Goal: Ask a question

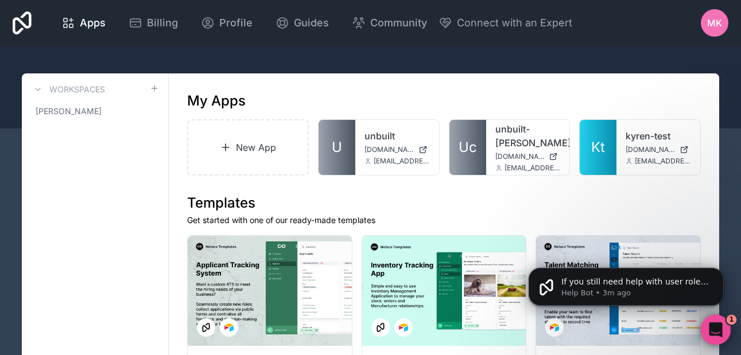
click at [712, 323] on icon "Open Intercom Messenger" at bounding box center [714, 328] width 19 height 19
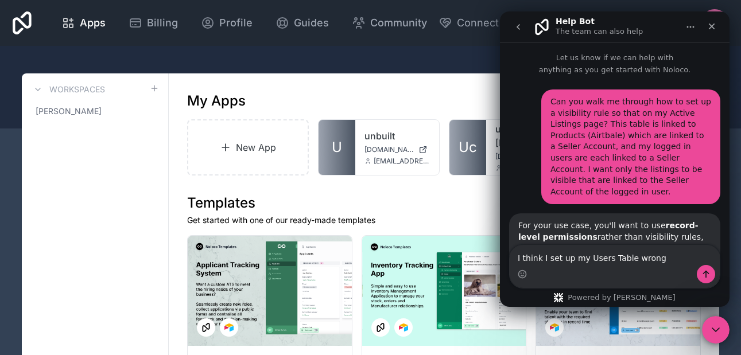
type textarea "I think I set up my Users Table wrong."
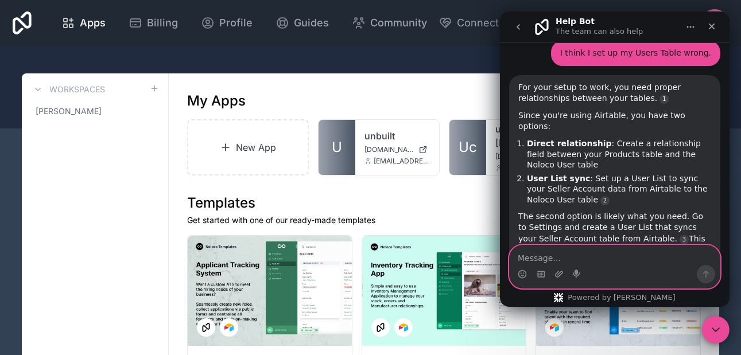
scroll to position [1808, 0]
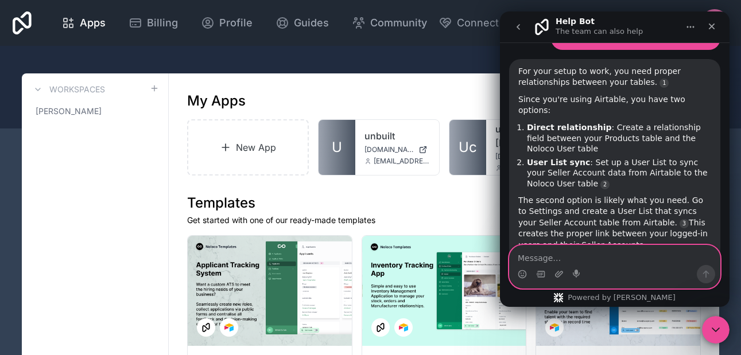
click at [529, 257] on textarea "Message…" at bounding box center [615, 256] width 210 height 20
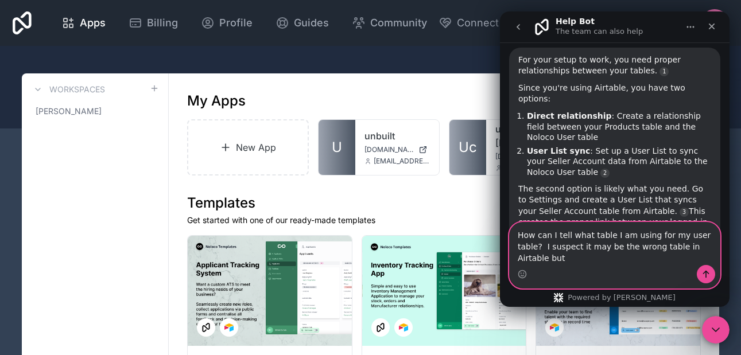
scroll to position [1831, 0]
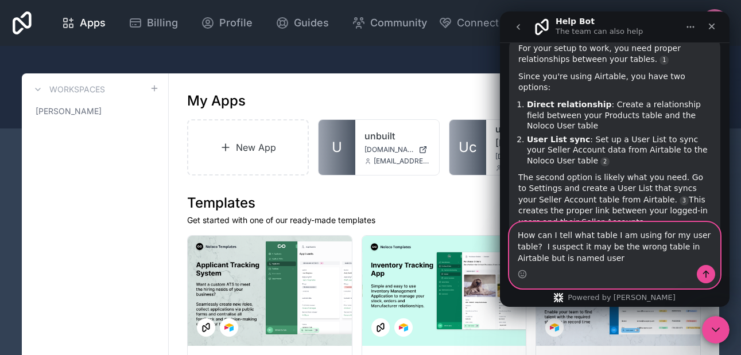
type textarea "How can I tell what table I am using for my user table? I suspect it may be the…"
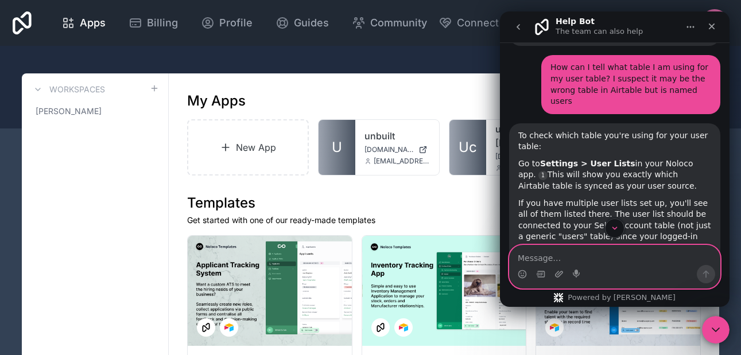
scroll to position [2066, 0]
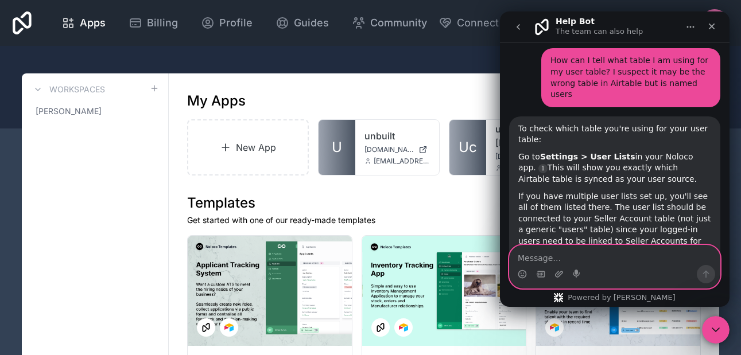
click at [544, 259] on textarea "Message…" at bounding box center [615, 256] width 210 height 20
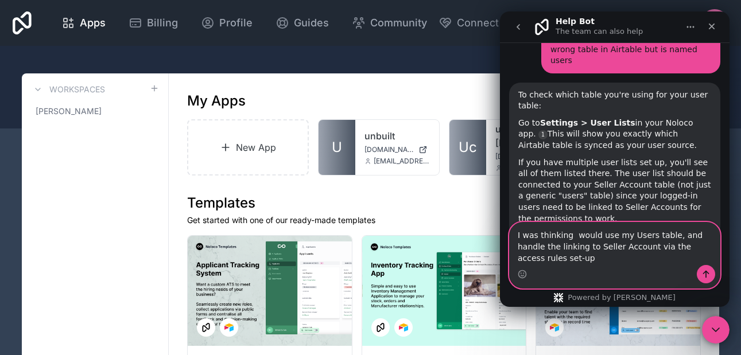
scroll to position [2111, 0]
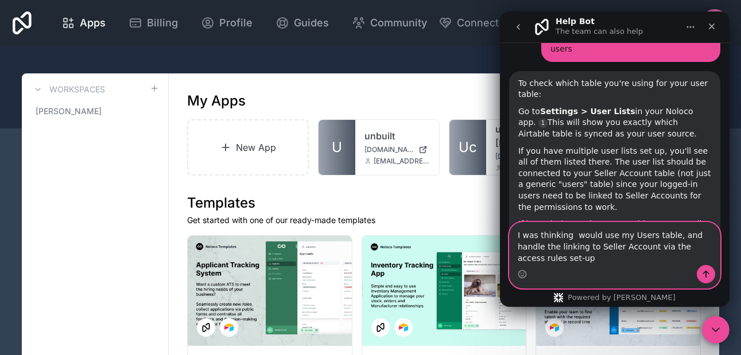
click at [668, 237] on textarea "I was thinking would use my Users table, and handle the linking to Seller Accou…" at bounding box center [615, 244] width 210 height 42
click at [712, 238] on textarea "I was thinking would use my Users table (not Sellers) as the , and handle the l…" at bounding box center [615, 244] width 210 height 42
click at [572, 235] on textarea "I was thinking would use my Users table (not Seller Accounts) as the , and hand…" at bounding box center [615, 244] width 210 height 42
click at [581, 244] on textarea "I was thinking I would use my Users table (not Seller Accounts) as the , and ha…" at bounding box center [615, 244] width 210 height 42
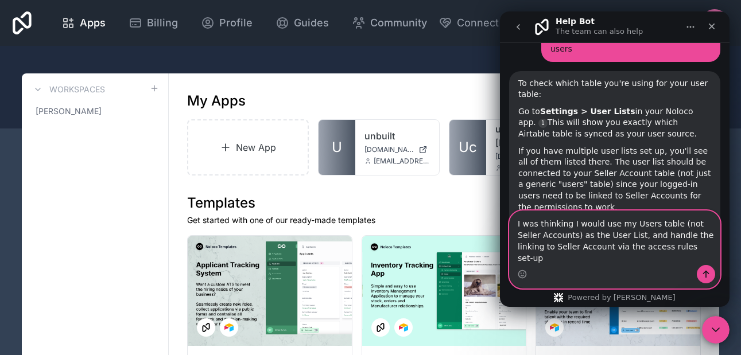
click at [674, 259] on textarea "I was thinking I would use my Users table (not Seller Accounts) as the User Lis…" at bounding box center [615, 238] width 210 height 54
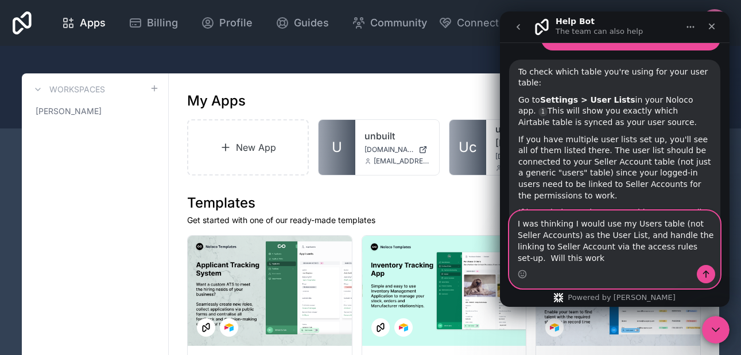
type textarea "I was thinking I would use my Users table (not Seller Accounts) as the User Lis…"
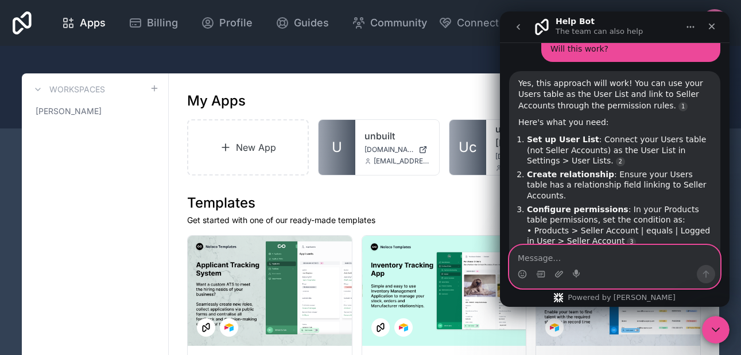
scroll to position [2414, 0]
